Goal: Information Seeking & Learning: Learn about a topic

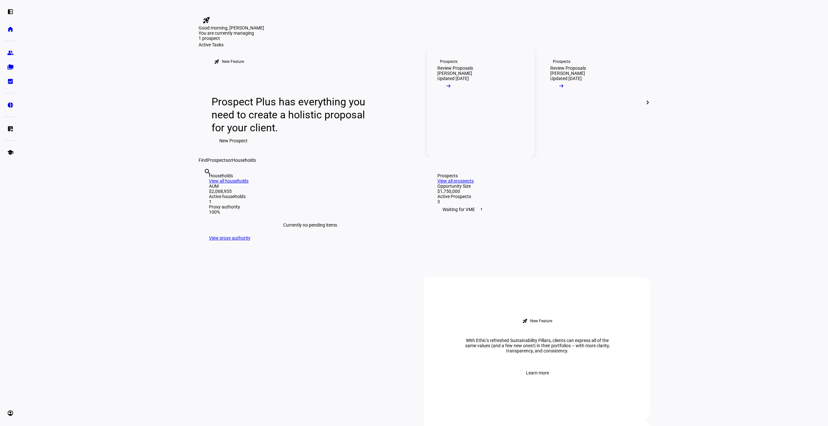
click at [473, 71] on div "Review Proposals" at bounding box center [455, 68] width 36 height 5
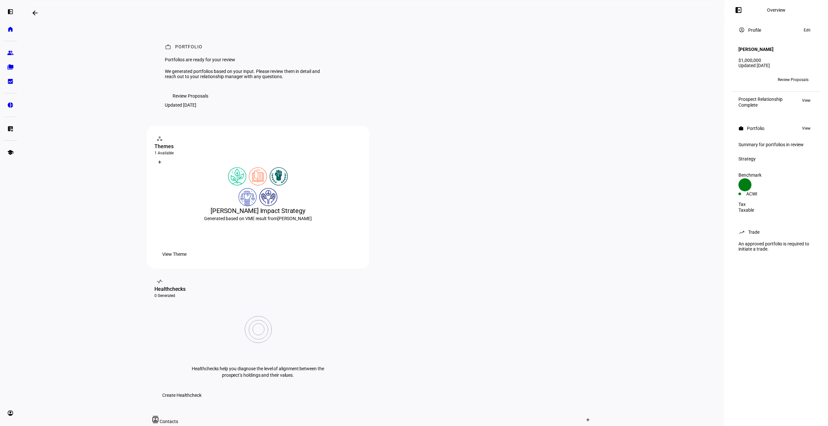
click at [188, 102] on span "Review Proposals" at bounding box center [191, 96] width 36 height 13
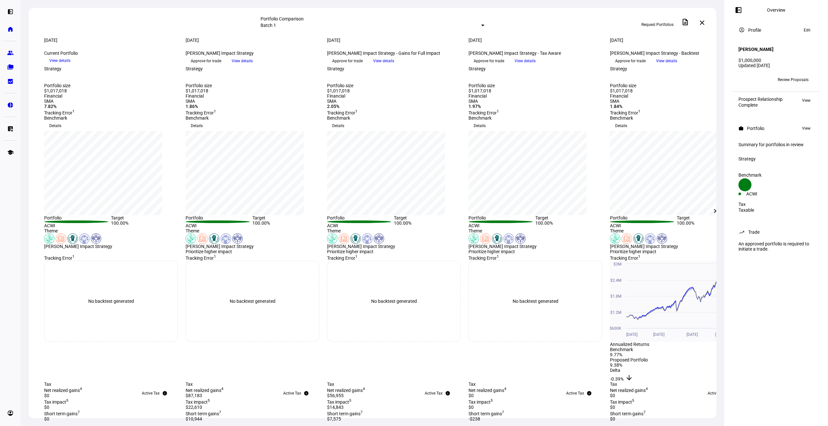
click at [704, 21] on mat-icon "close" at bounding box center [702, 23] width 8 height 8
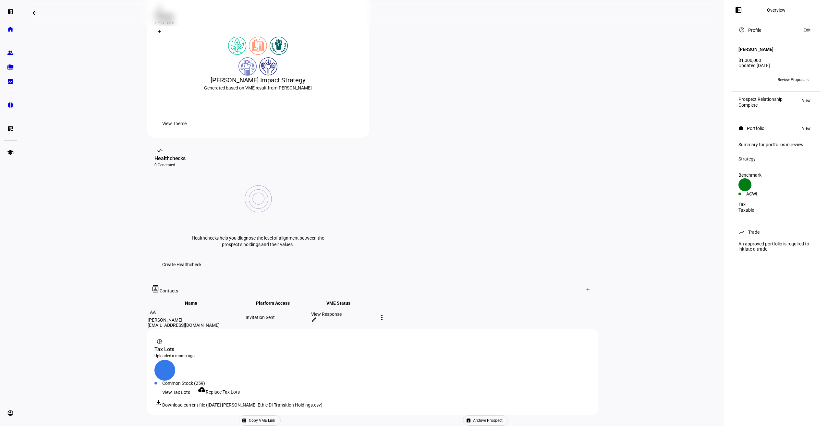
scroll to position [98, 0]
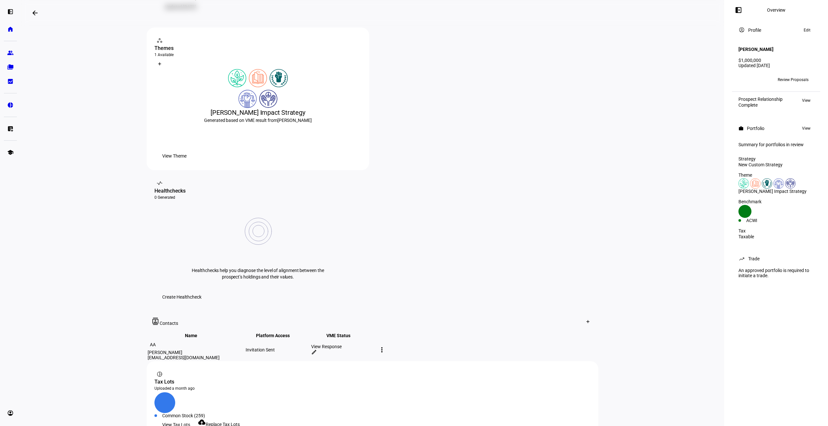
click at [375, 344] on div "View Response" at bounding box center [343, 346] width 64 height 5
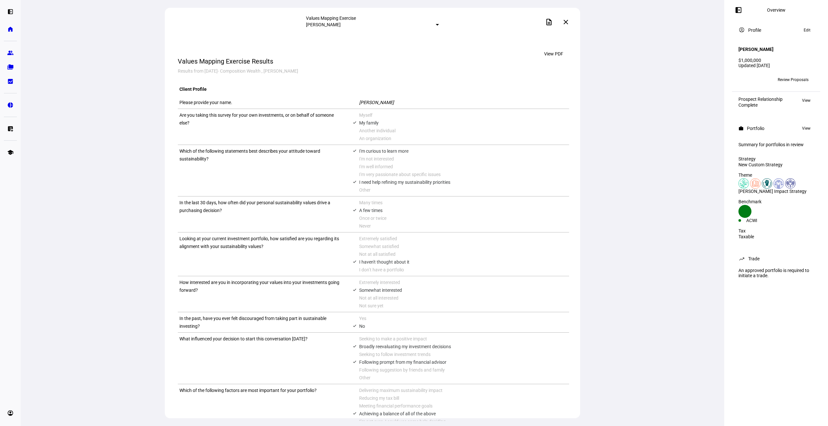
click at [567, 19] on mat-icon "close" at bounding box center [566, 22] width 8 height 8
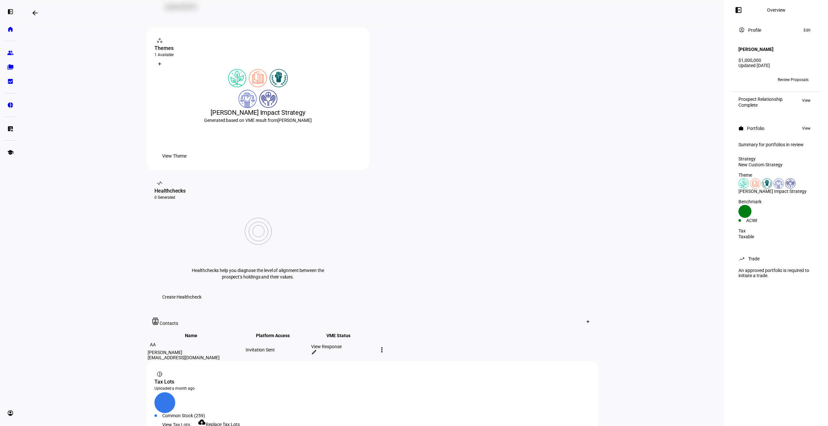
click at [186, 162] on span "View Theme" at bounding box center [174, 156] width 24 height 13
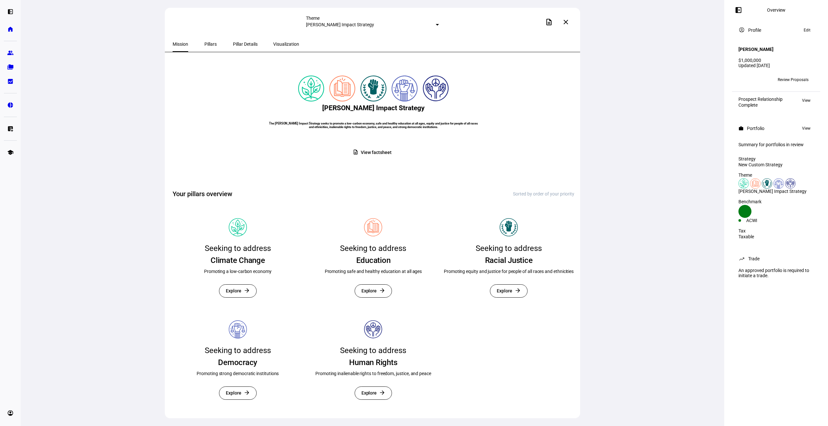
click at [373, 159] on span "View factsheet" at bounding box center [376, 152] width 30 height 13
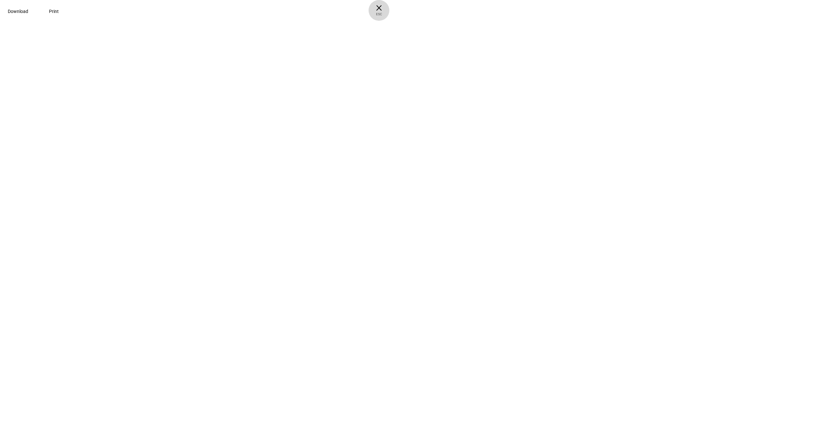
click at [389, 6] on span "× ESC" at bounding box center [378, 10] width 21 height 21
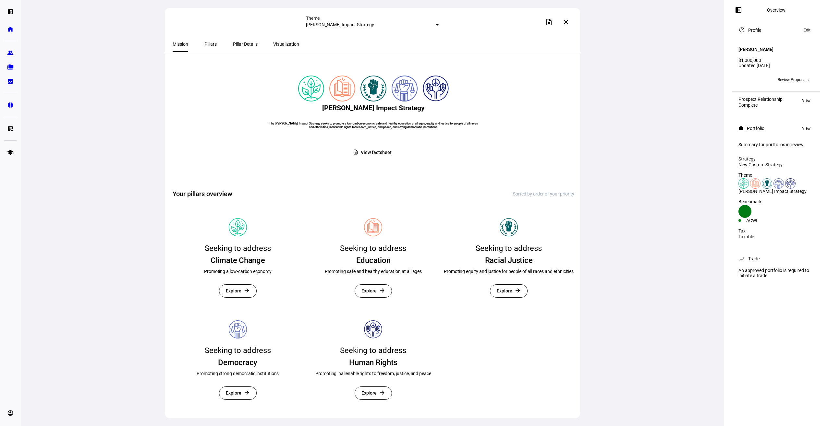
scroll to position [26, 0]
click at [236, 285] on span "Explore" at bounding box center [234, 291] width 16 height 13
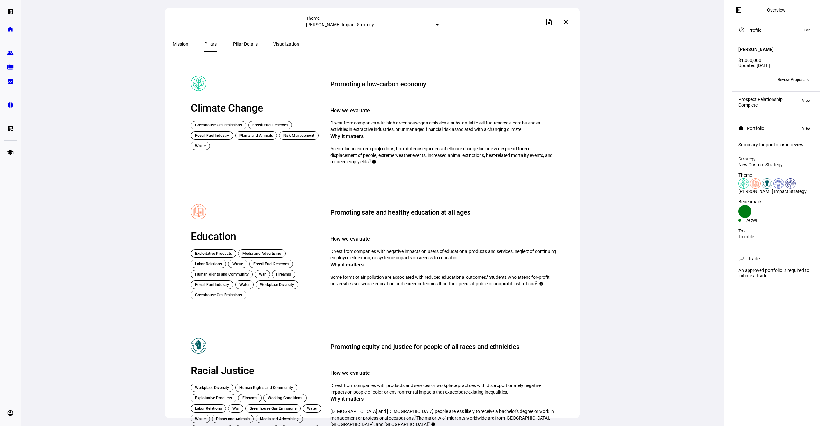
click at [233, 47] on span "Pillar Details" at bounding box center [245, 44] width 25 height 16
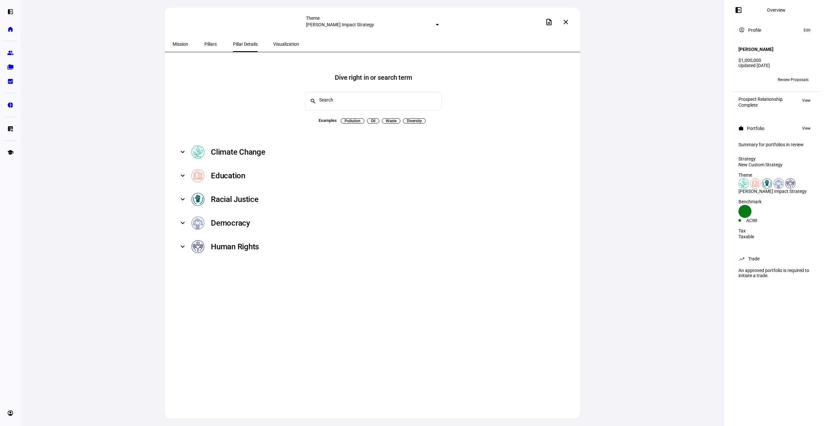
click at [185, 149] on mat-expansion-panel-header "Climate Change" at bounding box center [374, 152] width 402 height 24
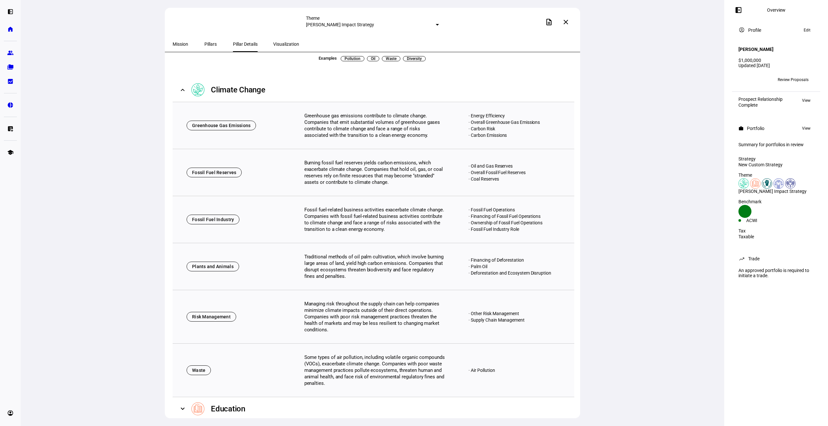
scroll to position [65, 0]
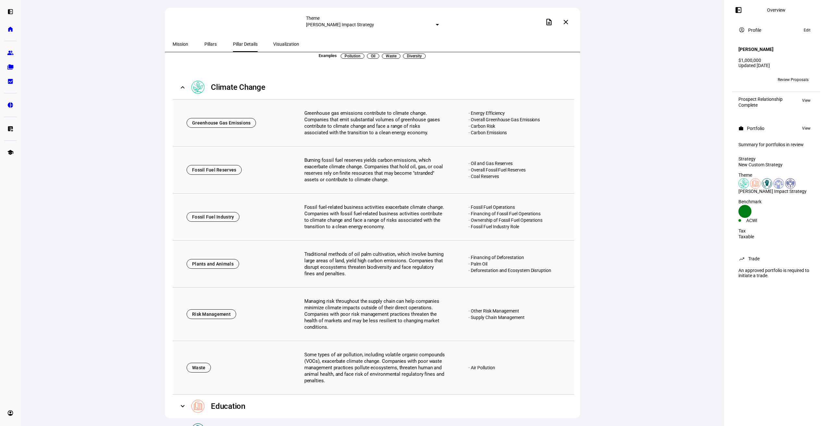
click at [273, 46] on span "Visualization" at bounding box center [286, 44] width 26 height 5
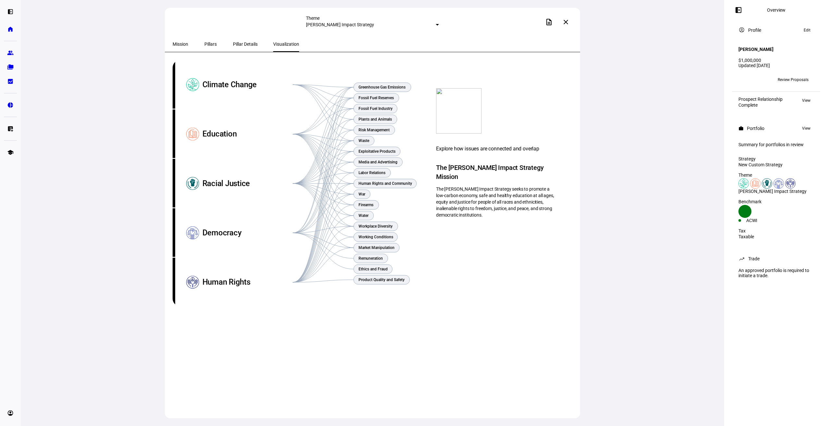
click at [176, 44] on span "Mission" at bounding box center [181, 44] width 16 height 5
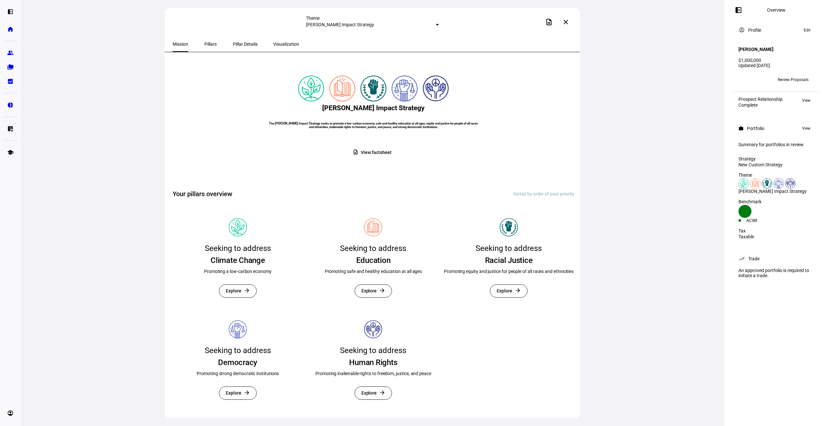
click at [566, 20] on mat-icon "close" at bounding box center [566, 22] width 8 height 8
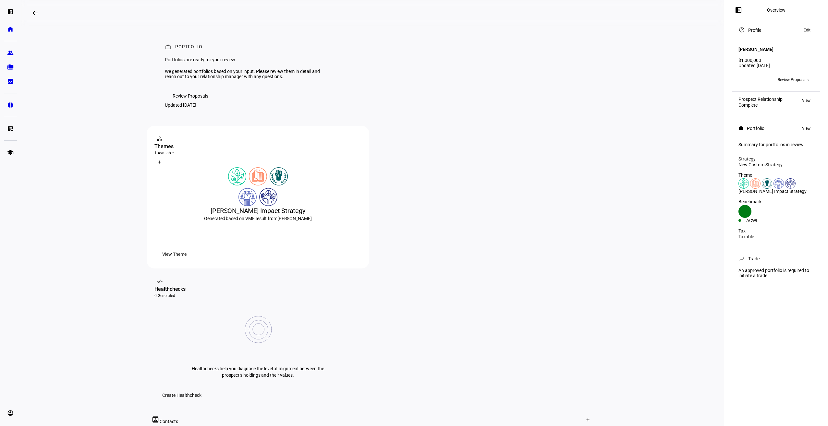
drag, startPoint x: 183, startPoint y: 127, endPoint x: 191, endPoint y: 134, distance: 10.8
click at [182, 102] on span "Review Proposals" at bounding box center [191, 96] width 36 height 13
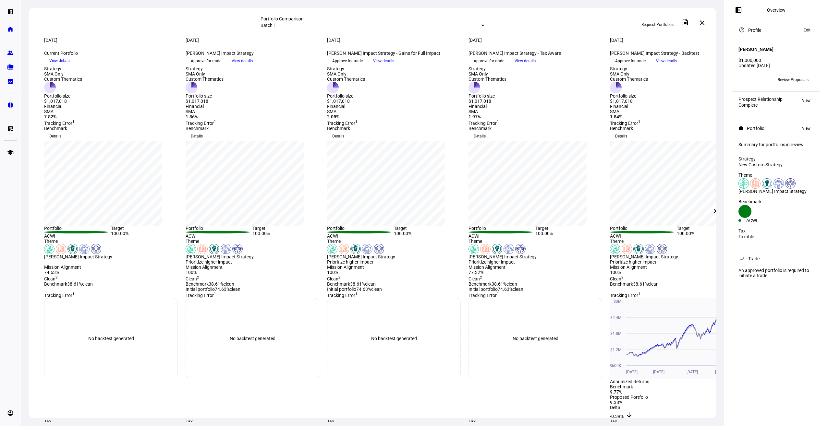
click at [535, 66] on span "View details" at bounding box center [524, 61] width 21 height 10
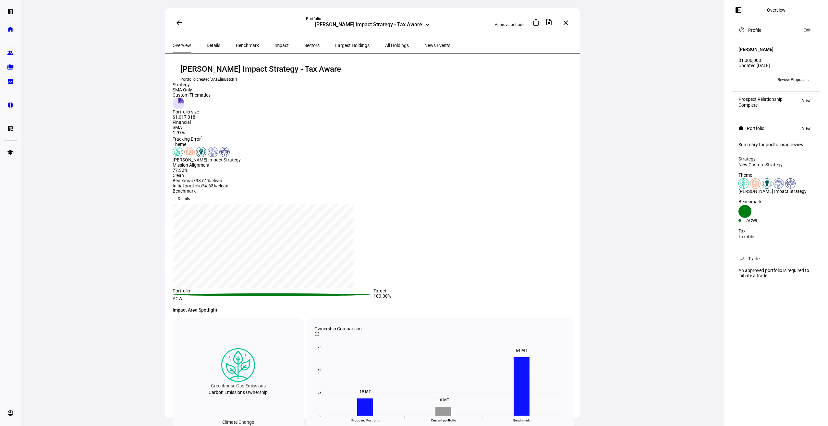
click at [347, 247] on div "chart, 1 series" at bounding box center [263, 245] width 168 height 71
click at [211, 45] on span "Details" at bounding box center [214, 45] width 14 height 5
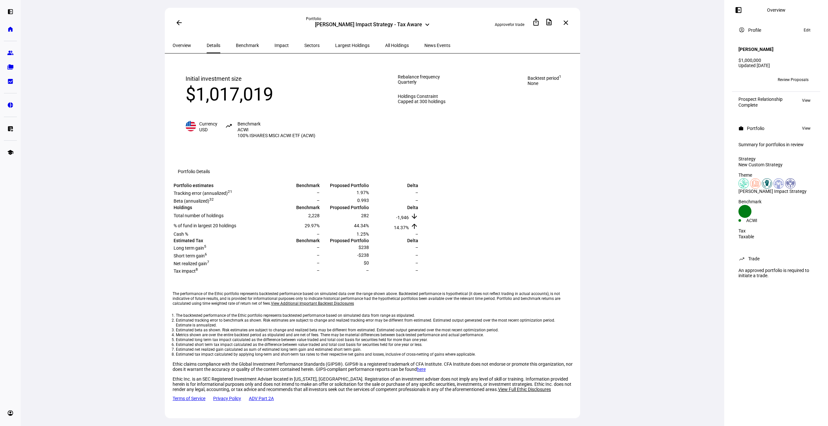
click at [237, 43] on span "Benchmark" at bounding box center [247, 45] width 23 height 5
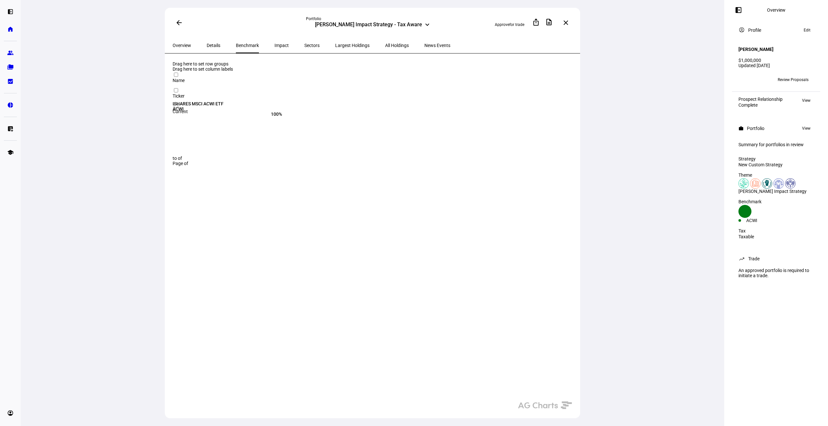
click at [385, 47] on span "All Holdings" at bounding box center [397, 45] width 24 height 5
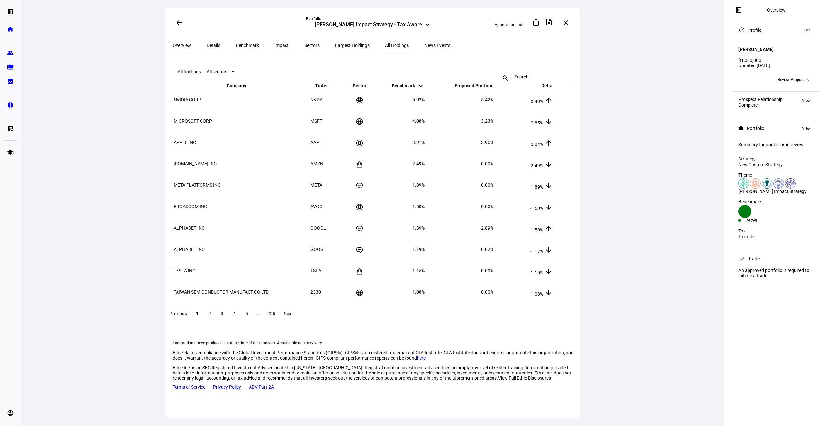
click at [335, 45] on span "Largest Holdings" at bounding box center [352, 45] width 34 height 5
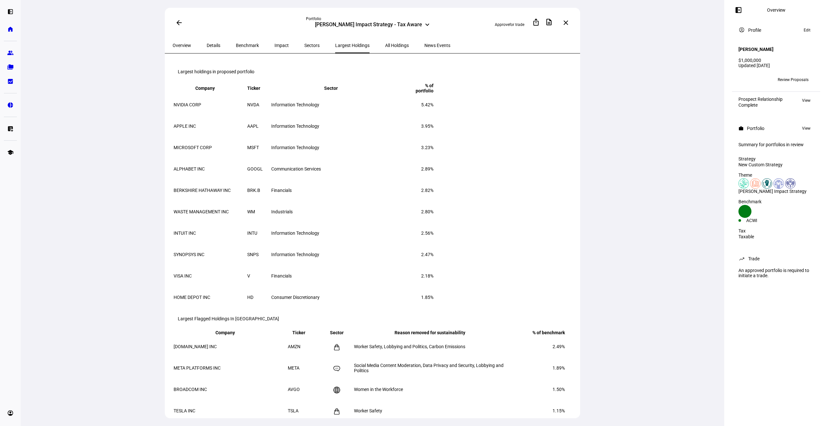
click at [304, 43] on span "Sectors" at bounding box center [311, 45] width 15 height 5
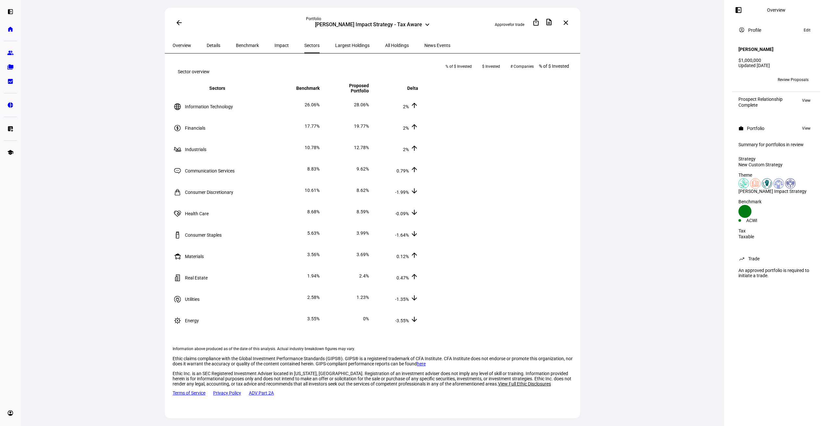
click at [274, 44] on span "Impact" at bounding box center [281, 45] width 14 height 5
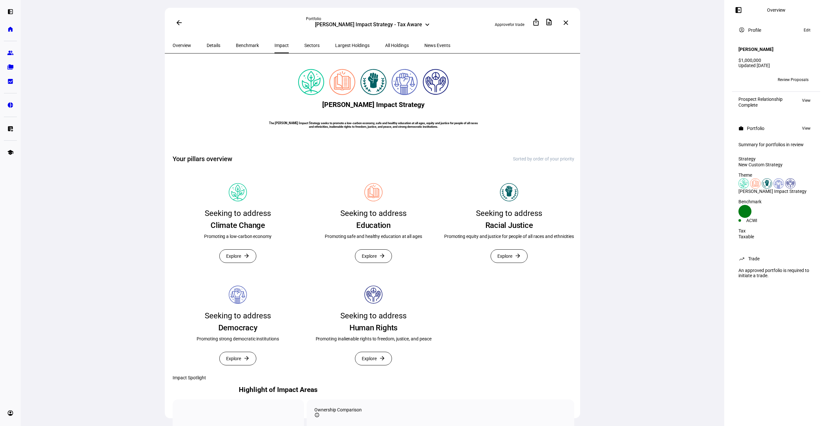
click at [567, 22] on mat-icon "close" at bounding box center [566, 23] width 8 height 8
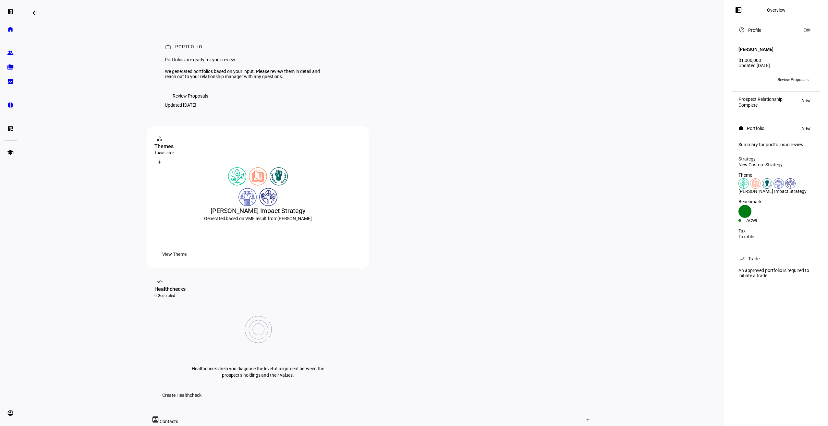
drag, startPoint x: 640, startPoint y: 89, endPoint x: 647, endPoint y: 88, distance: 6.9
click at [647, 88] on eth-layout-page-content "arrow_backwards Overview left_panel_close work Portfolio Portfolios are ready f…" at bounding box center [372, 213] width 703 height 426
click at [661, 90] on eth-layout-page-content "arrow_backwards Overview left_panel_close work Portfolio Portfolios are ready f…" at bounding box center [372, 213] width 703 height 426
click at [658, 89] on eth-layout-page-content "arrow_backwards Overview left_panel_close work Portfolio Portfolios are ready f…" at bounding box center [372, 213] width 703 height 426
click at [656, 84] on eth-layout-page-content "arrow_backwards Overview left_panel_close work Portfolio Portfolios are ready f…" at bounding box center [372, 213] width 703 height 426
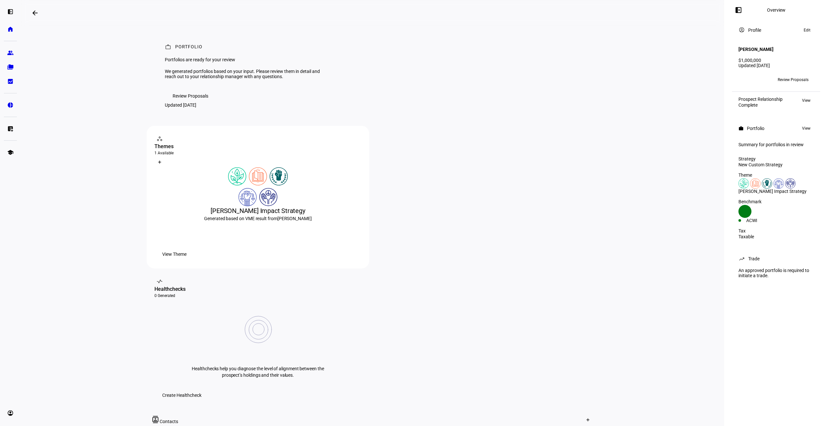
click at [78, 78] on eth-layout-page-content "arrow_backwards Overview left_panel_close work Portfolio Portfolios are ready f…" at bounding box center [372, 213] width 703 height 426
